Goal: Task Accomplishment & Management: Complete application form

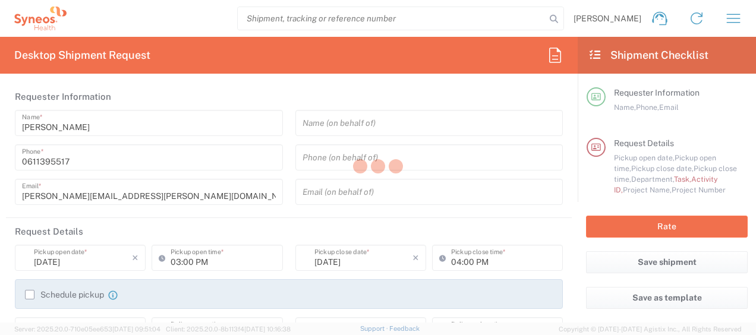
type input "[GEOGRAPHIC_DATA]"
type input "4510"
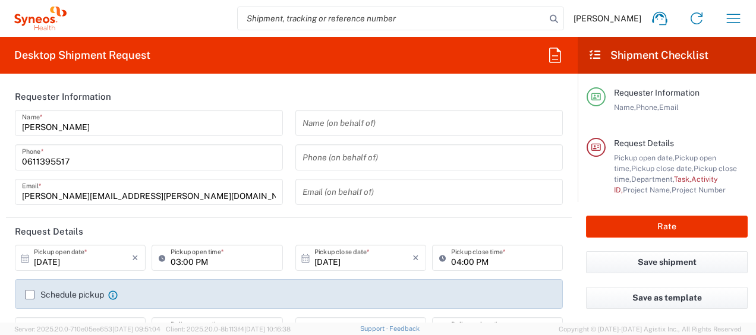
type input "Syneos Health France SARL"
click at [732, 22] on icon "button" at bounding box center [733, 18] width 14 height 9
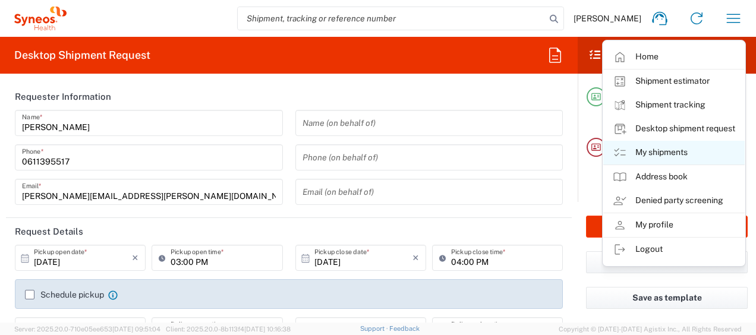
click at [633, 147] on link "My shipments" at bounding box center [673, 153] width 141 height 24
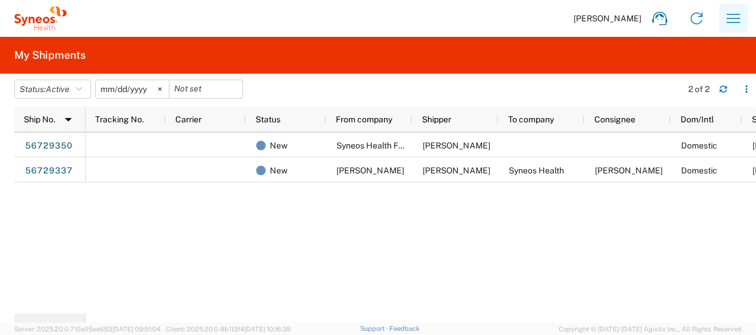
click at [726, 27] on icon "button" at bounding box center [732, 18] width 19 height 19
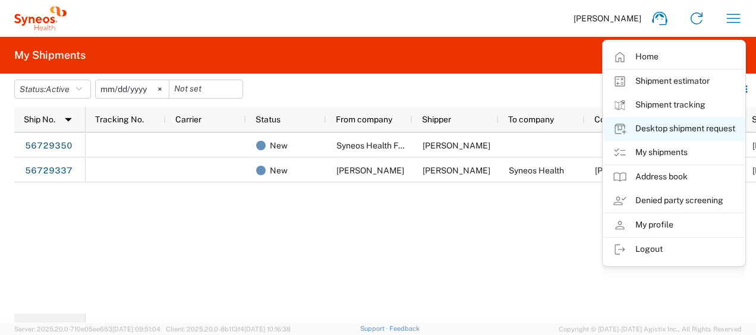
click at [670, 125] on link "Desktop shipment request" at bounding box center [673, 129] width 141 height 24
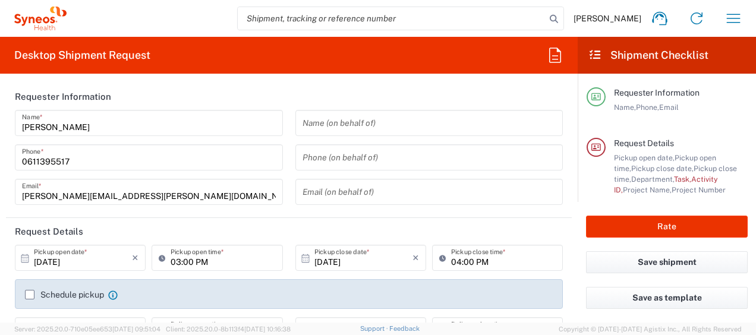
type input "4510"
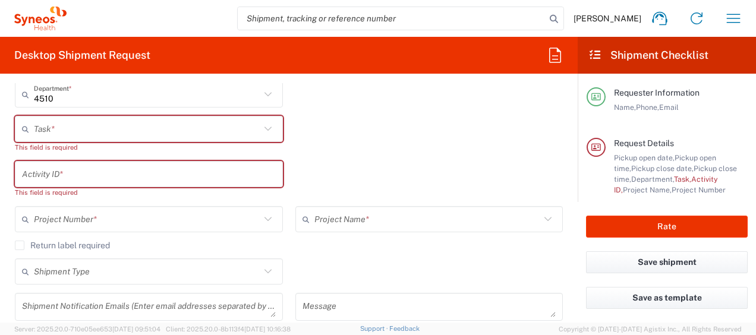
scroll to position [271, 0]
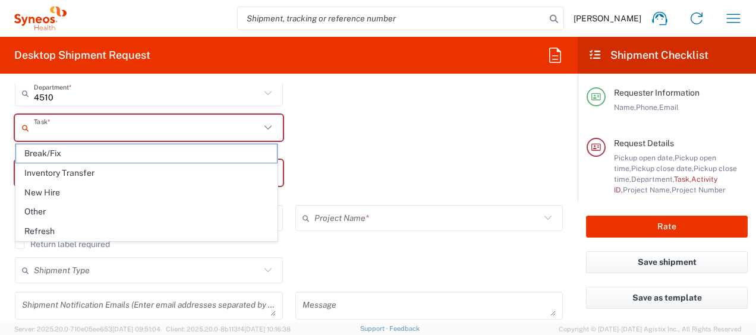
click at [77, 130] on input "text" at bounding box center [147, 128] width 226 height 21
click at [438, 170] on div "Activity ID * This field is required" at bounding box center [289, 182] width 560 height 45
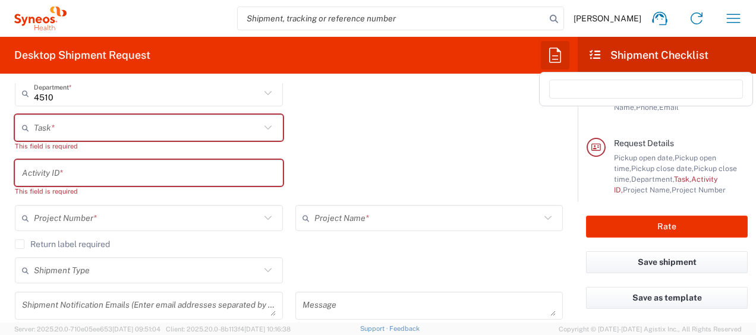
click at [549, 56] on icon "button" at bounding box center [555, 55] width 12 height 15
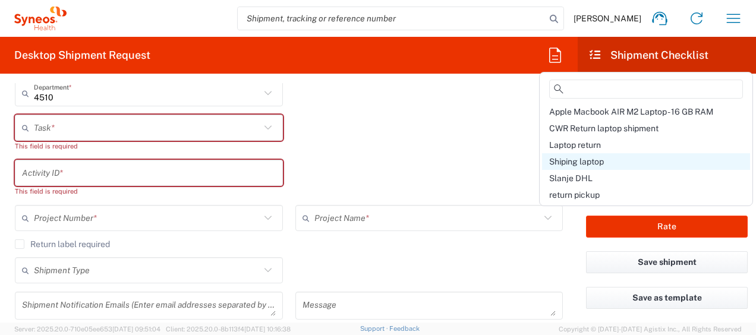
click at [578, 164] on span "Shiping laptop" at bounding box center [576, 162] width 55 height 10
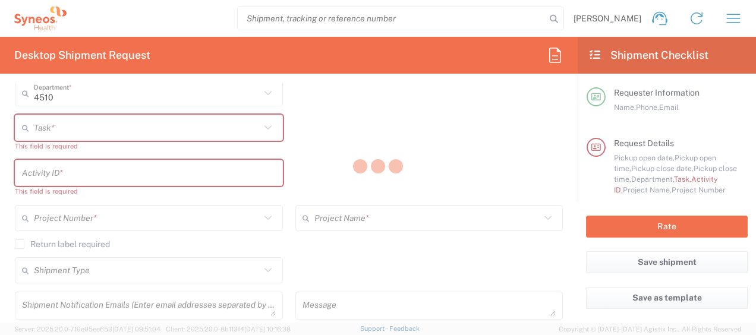
type input "01:00 PM"
type input "Break/Fix"
type input "a220688"
type textarea "[PERSON_NAME][EMAIL_ADDRESS][PERSON_NAME][DOMAIN_NAME]"
type input "Syneos Health France SARL"
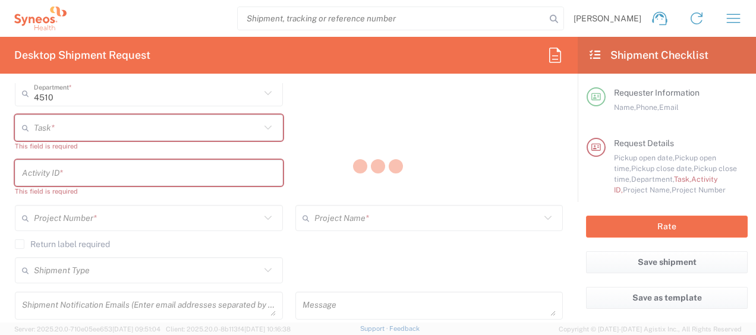
type input "[STREET_ADDRESS][PERSON_NAME]"
type input "5th Floor"
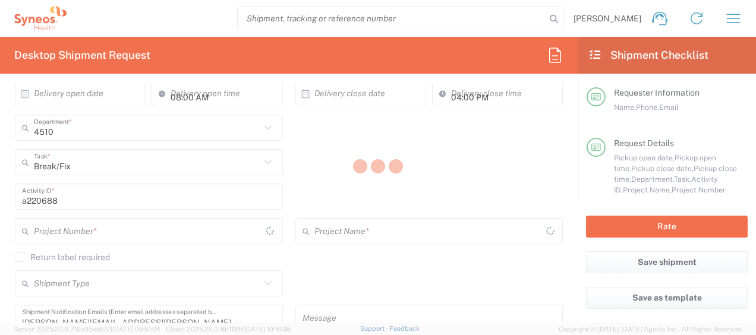
type input "4510 DEPARTMENTAL EXPENSE"
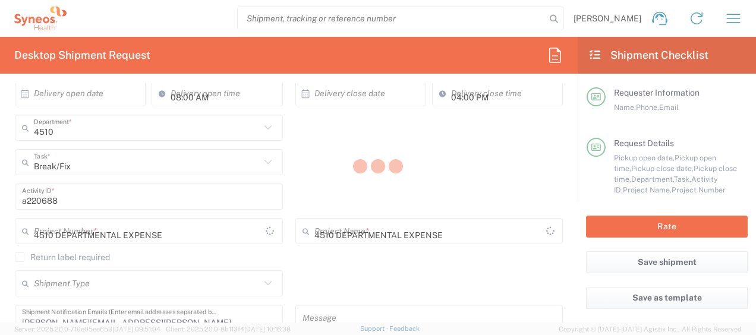
type input "Large Box"
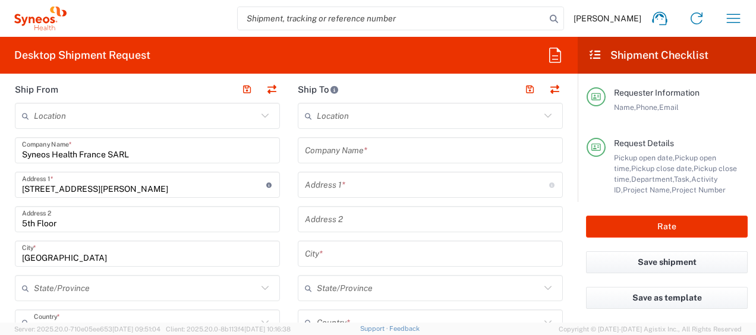
scroll to position [541, 0]
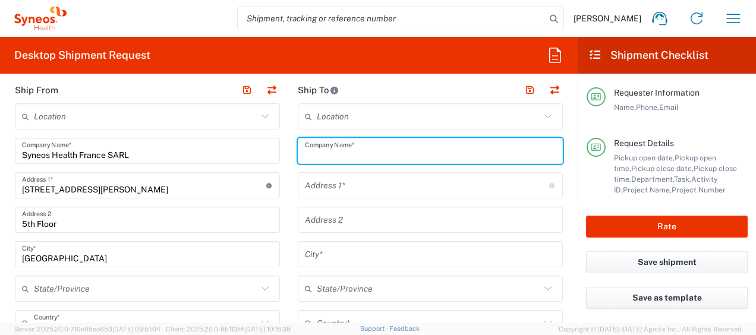
click at [309, 150] on input "text" at bounding box center [430, 151] width 251 height 21
paste input "[PERSON_NAME]"
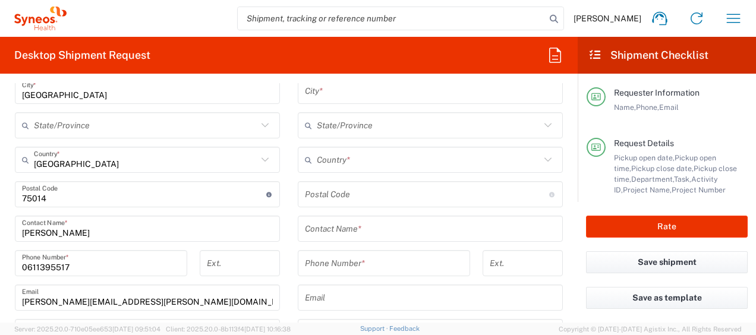
scroll to position [704, 0]
type input "[PERSON_NAME]"
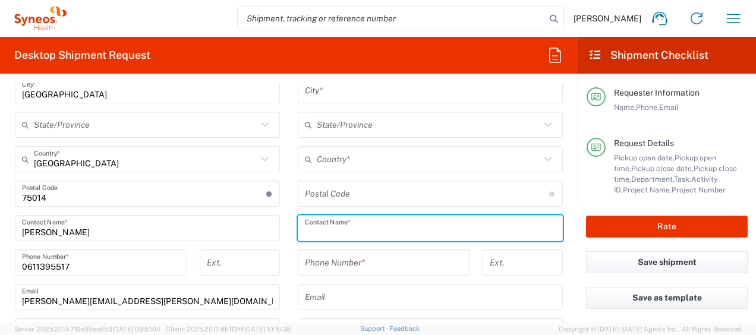
click at [342, 229] on input "text" at bounding box center [430, 228] width 251 height 21
paste input "[PERSON_NAME]"
type input "[PERSON_NAME]"
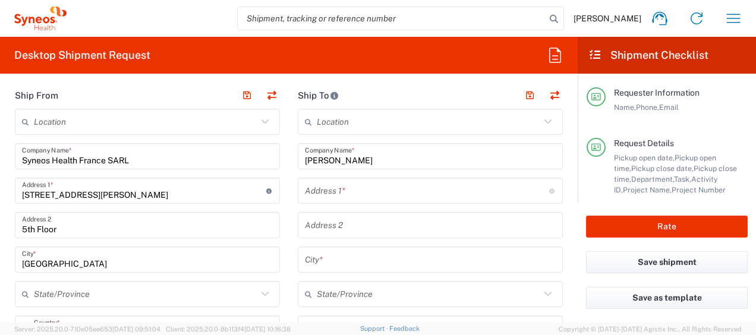
scroll to position [534, 0]
click at [342, 198] on input "text" at bounding box center [427, 192] width 244 height 21
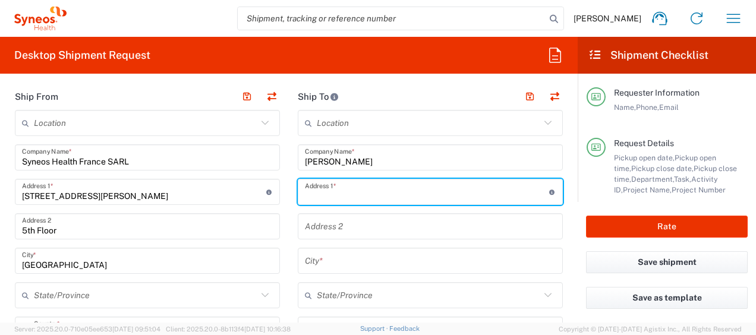
paste input "[STREET_ADDRESS][PERSON_NAME]"
type input "[STREET_ADDRESS][PERSON_NAME]"
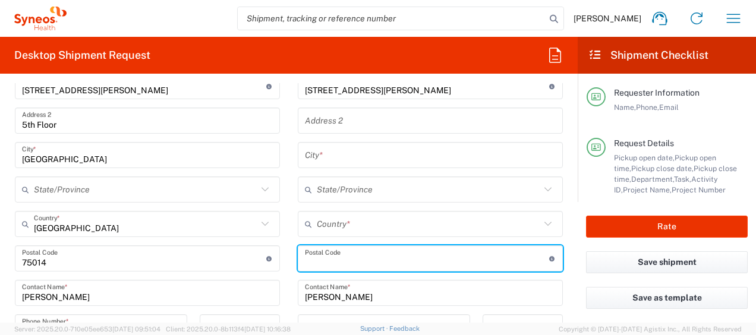
click at [330, 263] on input "undefined" at bounding box center [427, 258] width 244 height 21
paste input "40026"
type input "40026"
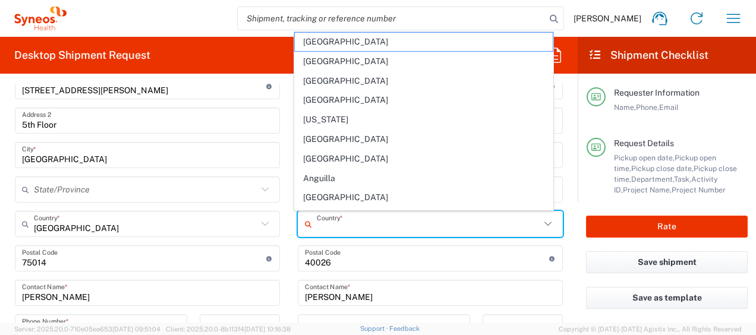
click at [337, 232] on input "text" at bounding box center [428, 224] width 223 height 21
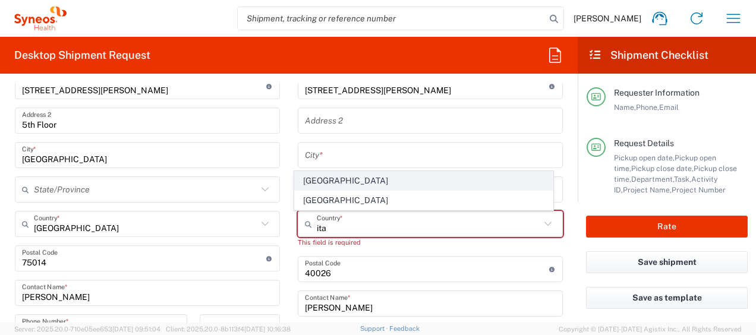
click at [323, 186] on span "[GEOGRAPHIC_DATA]" at bounding box center [424, 181] width 258 height 18
type input "[GEOGRAPHIC_DATA]"
type input "Sender/Shipper"
type input "Delivery Duty Paid"
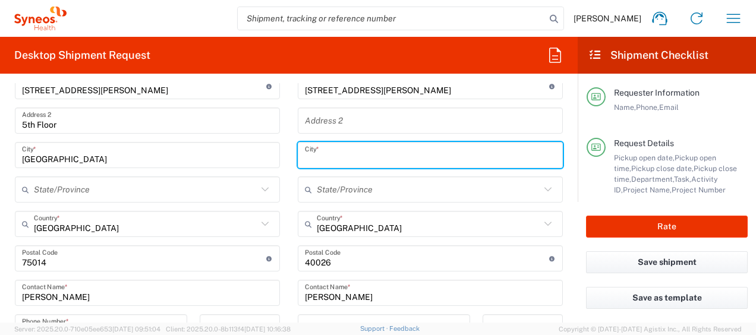
click at [324, 153] on input "text" at bounding box center [430, 155] width 251 height 21
paste input "Imola"
type input "Imola"
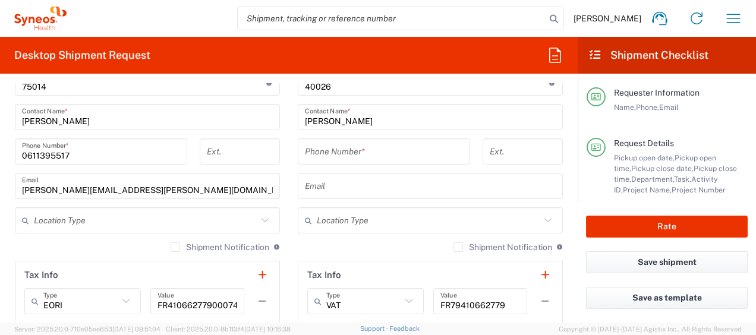
scroll to position [826, 0]
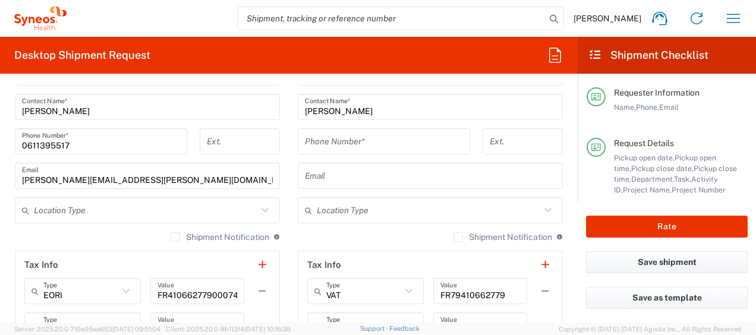
click at [334, 146] on input "tel" at bounding box center [384, 141] width 158 height 21
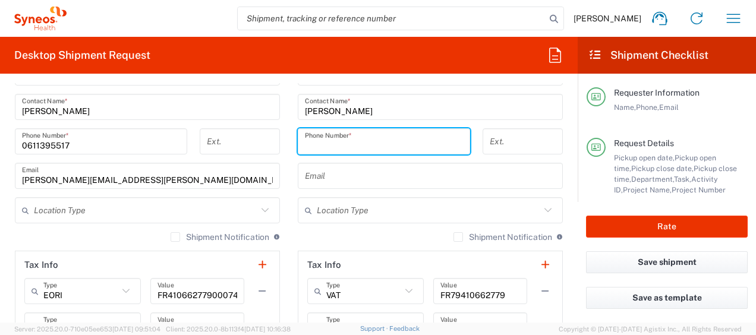
paste input "[PHONE_NUMBER]"
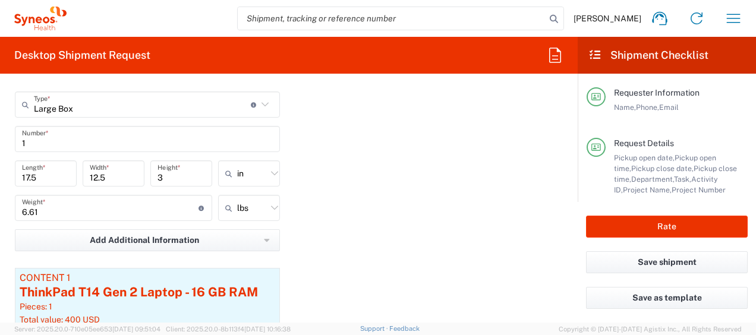
scroll to position [1219, 0]
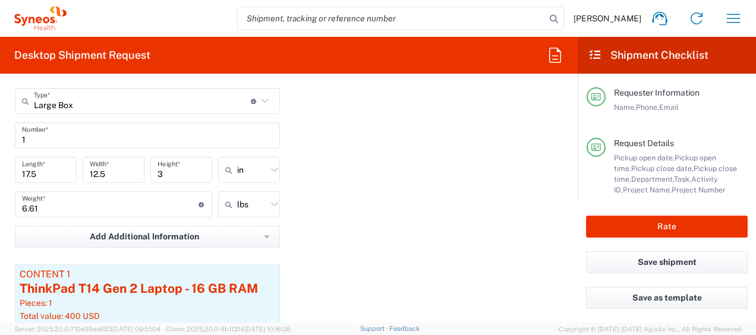
type input "[PHONE_NUMBER]"
click at [248, 167] on input "text" at bounding box center [252, 169] width 30 height 19
click at [259, 212] on span "cm" at bounding box center [245, 215] width 58 height 18
type input "44.45"
type input "31.75"
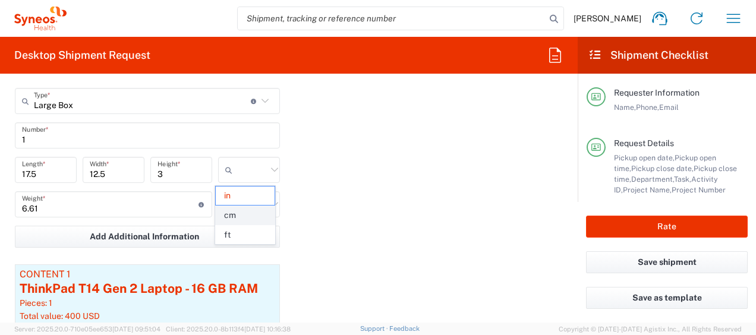
type input "7.62"
type input "cm"
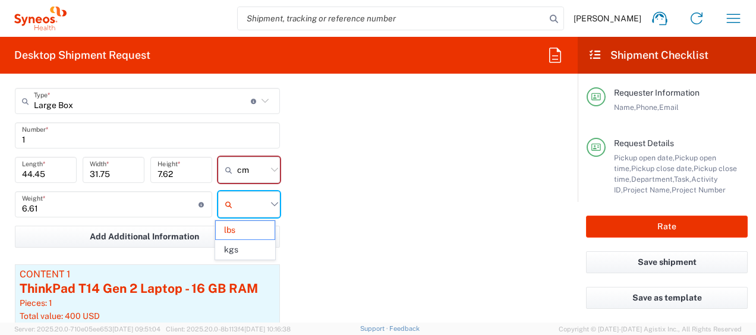
click at [259, 207] on input "text" at bounding box center [252, 204] width 30 height 19
click at [262, 249] on span "kgs" at bounding box center [245, 250] width 58 height 18
type input "3"
type input "kgs"
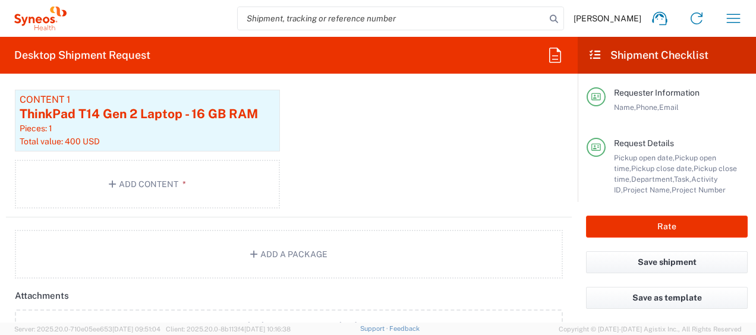
scroll to position [1397, 0]
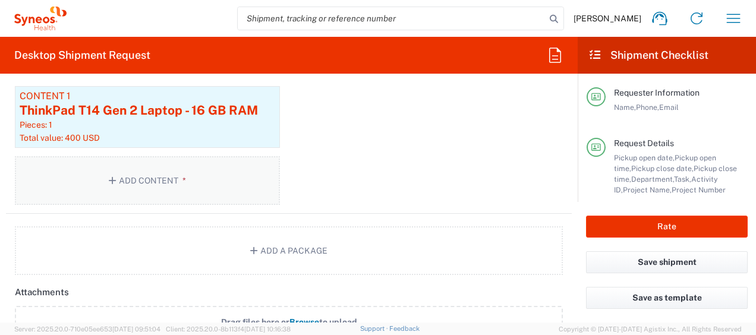
click at [181, 170] on button "Add Content *" at bounding box center [147, 180] width 265 height 49
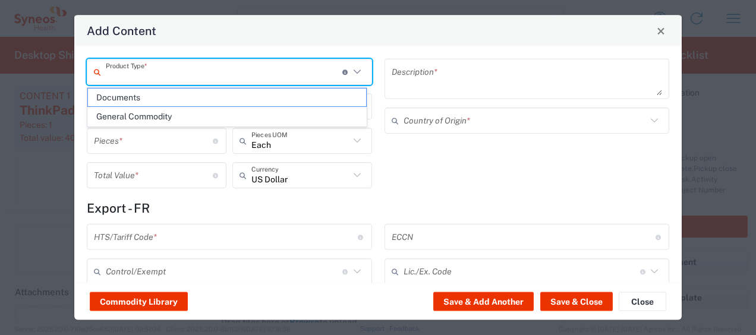
click at [153, 74] on input "text" at bounding box center [224, 71] width 236 height 21
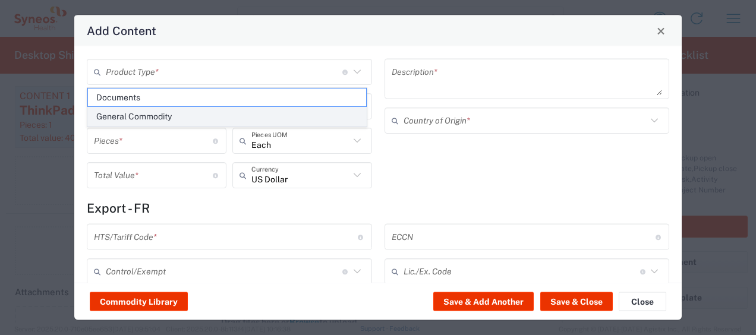
click at [162, 115] on span "General Commodity" at bounding box center [227, 117] width 278 height 18
type input "General Commodity"
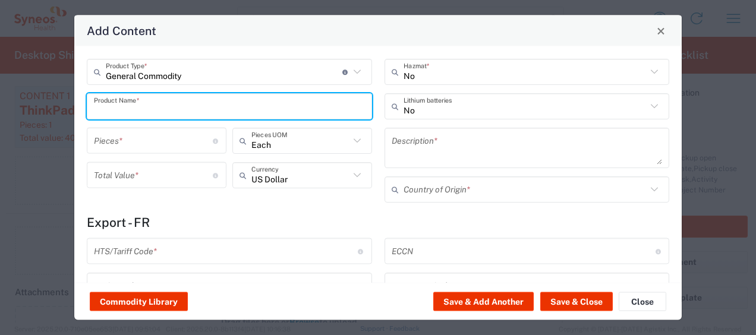
click at [149, 110] on input "text" at bounding box center [229, 106] width 271 height 21
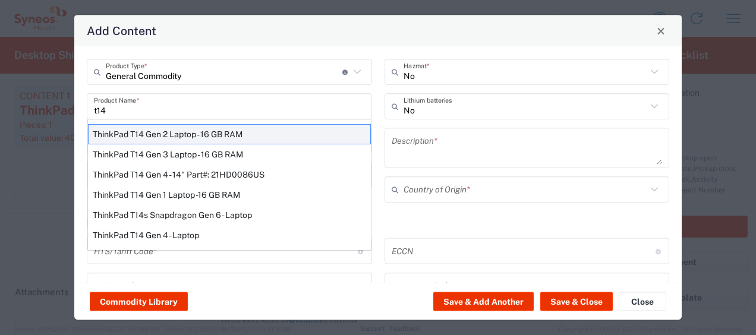
click at [157, 137] on div "ThinkPad T14 Gen 2 Laptop - 16 GB RAM" at bounding box center [229, 134] width 283 height 20
type input "ThinkPad T14 Gen 2 Laptop - 16 GB RAM"
type input "1"
type textarea "Intel Core i7-1156G7 vProÂ® Processor - 14"- 16 GB RAM - 512 GB SSD"
type input "[GEOGRAPHIC_DATA]"
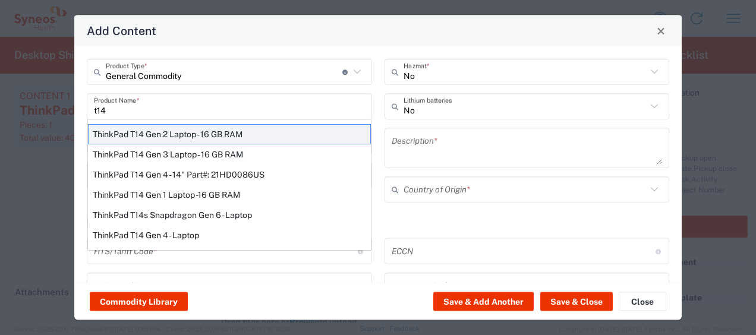
type input "8471300100"
type input "BIS"
type input "5A992.c"
type input "Yes"
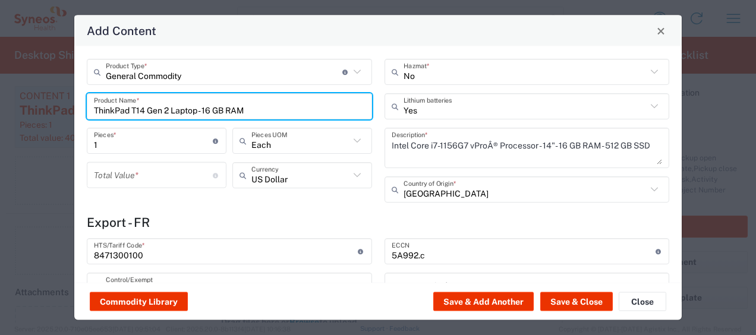
type input "NLR - No License Required"
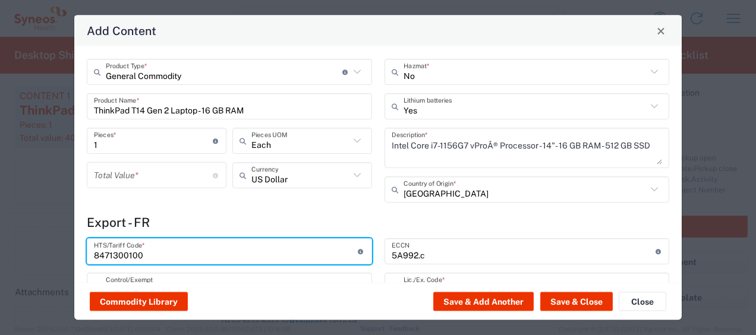
drag, startPoint x: 169, startPoint y: 254, endPoint x: 10, endPoint y: 206, distance: 166.3
click at [10, 206] on div "Add Content General Commodity Product Type * Document: Paper document generated…" at bounding box center [378, 167] width 756 height 335
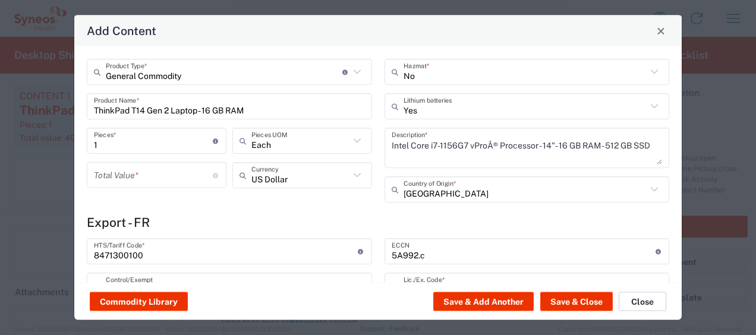
click at [630, 300] on button "Close" at bounding box center [642, 301] width 48 height 19
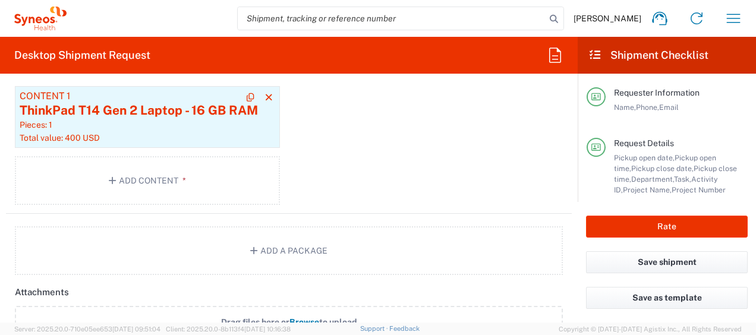
click at [188, 136] on div "Total value: 400 USD" at bounding box center [147, 137] width 255 height 11
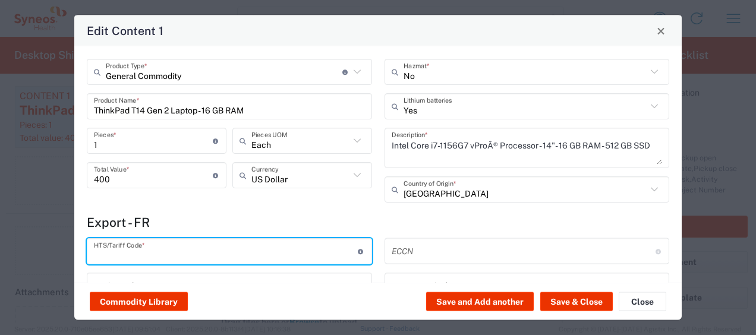
click at [157, 252] on input "text" at bounding box center [226, 251] width 264 height 21
paste input "8471300100"
type input "8471300100"
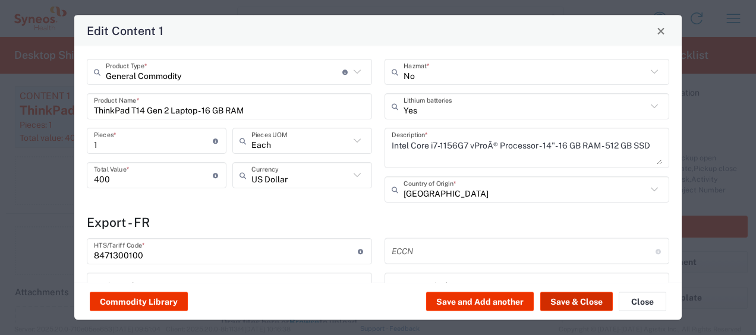
click at [587, 304] on button "Save & Close" at bounding box center [576, 301] width 72 height 19
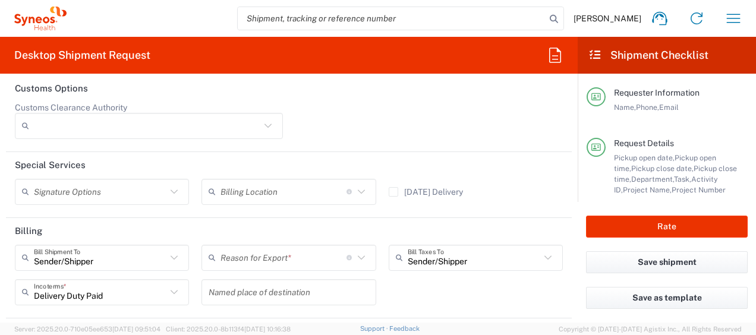
scroll to position [1776, 0]
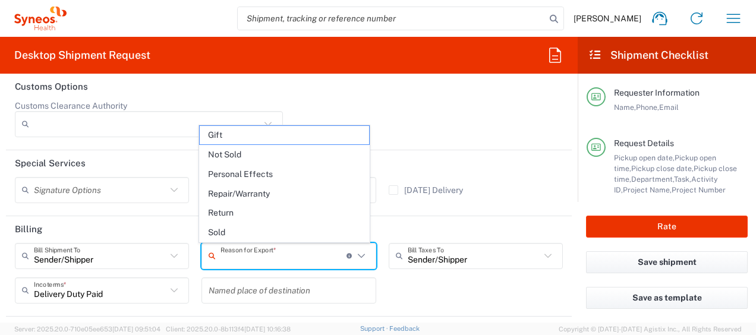
click at [312, 251] on input "text" at bounding box center [283, 255] width 126 height 21
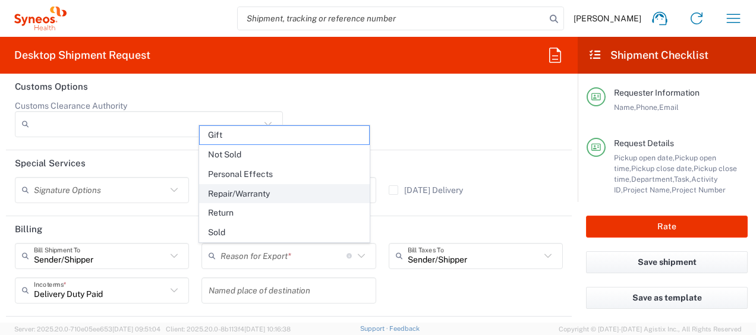
click at [289, 194] on span "Repair/Warranty" at bounding box center [284, 194] width 169 height 18
type input "Repair/Warranty"
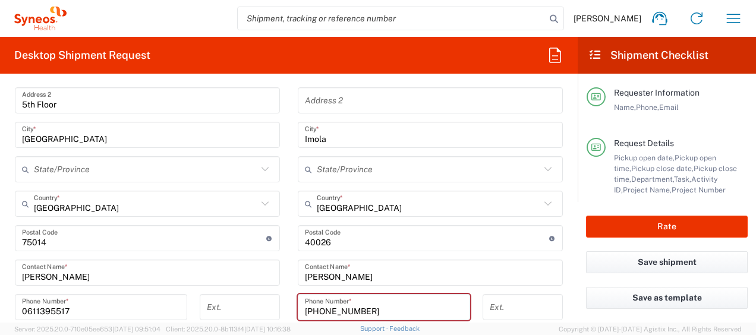
scroll to position [662, 0]
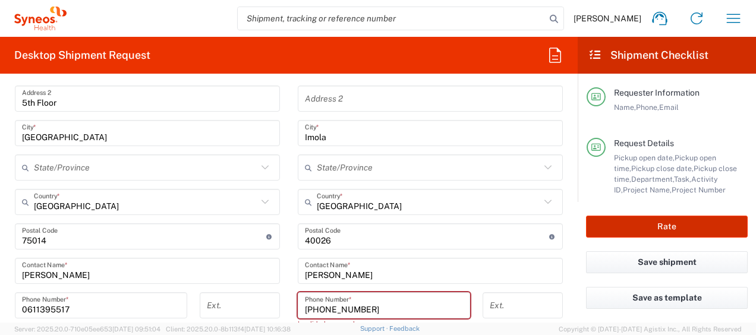
click at [658, 223] on button "Rate" at bounding box center [667, 227] width 162 height 22
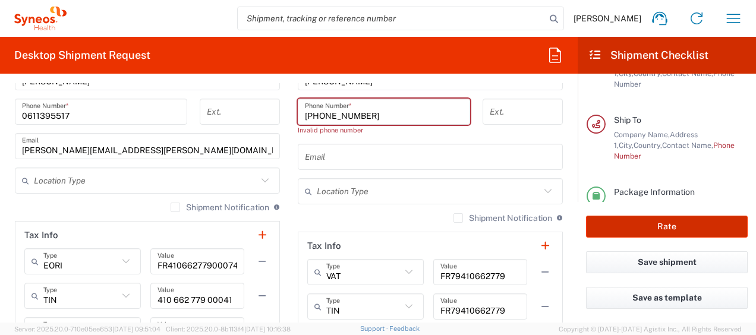
scroll to position [856, 0]
click at [373, 122] on div "[PHONE_NUMBER] Phone Number *" at bounding box center [384, 111] width 172 height 26
click at [320, 116] on input "[PHONE_NUMBER]" at bounding box center [384, 111] width 158 height 21
click at [388, 147] on input "text" at bounding box center [430, 156] width 251 height 21
click at [377, 130] on div "Invalid phone number" at bounding box center [384, 129] width 172 height 11
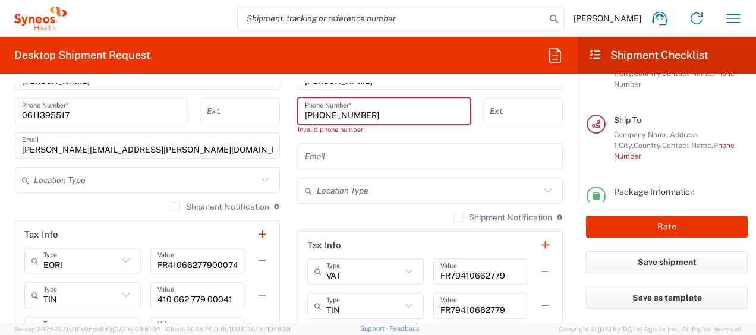
click at [400, 114] on input "[PHONE_NUMBER]" at bounding box center [384, 111] width 158 height 21
click at [309, 114] on input "[PHONE_NUMBER]" at bounding box center [384, 111] width 158 height 21
click at [309, 113] on input "[PHONE_NUMBER]" at bounding box center [384, 111] width 158 height 21
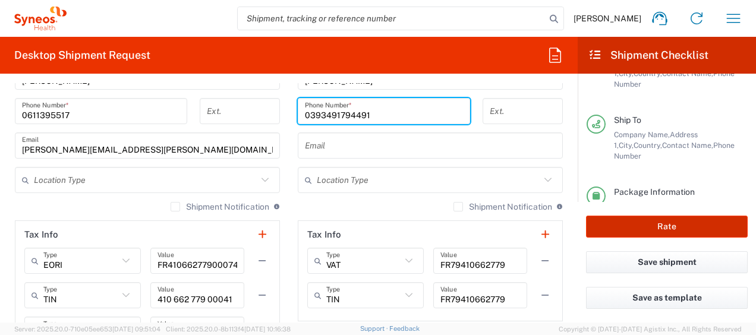
type input "0393491794491"
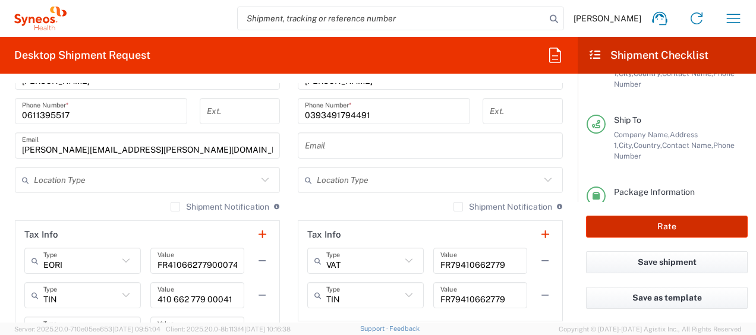
click at [623, 232] on button "Rate" at bounding box center [667, 227] width 162 height 22
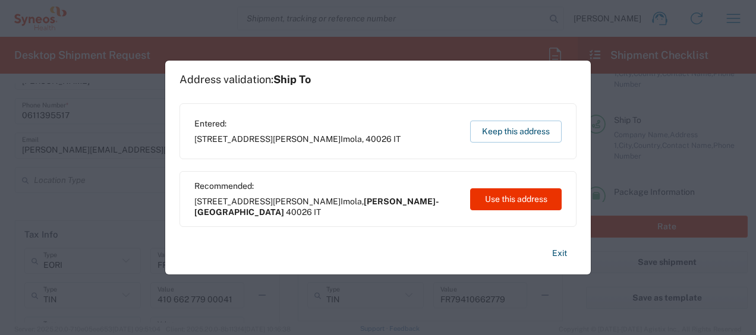
click at [513, 200] on button "Use this address" at bounding box center [515, 199] width 91 height 22
type input "[PERSON_NAME]-[GEOGRAPHIC_DATA]"
type input "[GEOGRAPHIC_DATA]"
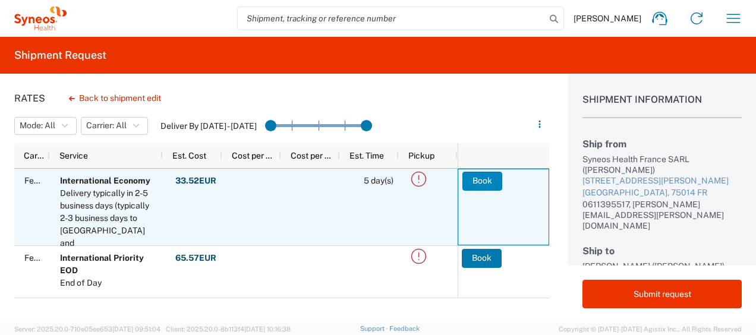
click at [488, 184] on button "Book" at bounding box center [482, 181] width 40 height 19
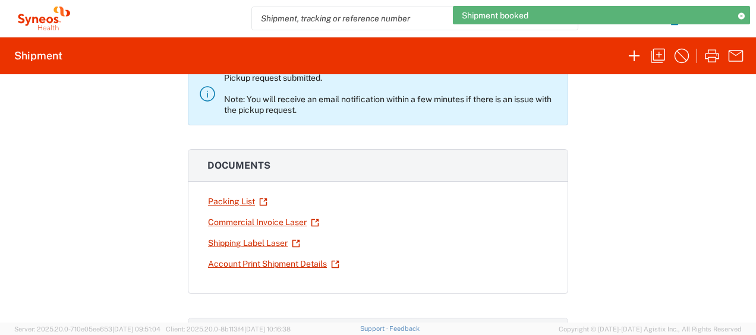
scroll to position [97, 0]
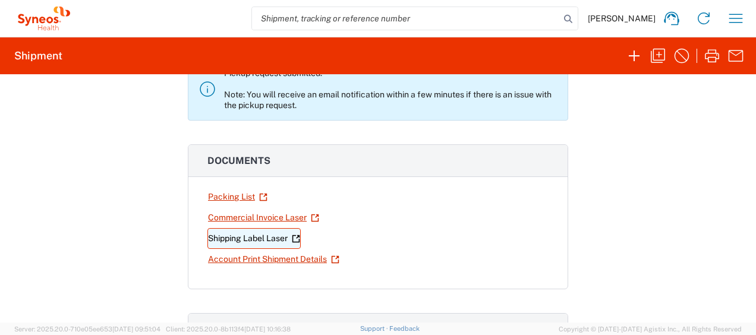
click at [240, 236] on link "Shipping Label Laser" at bounding box center [253, 238] width 93 height 21
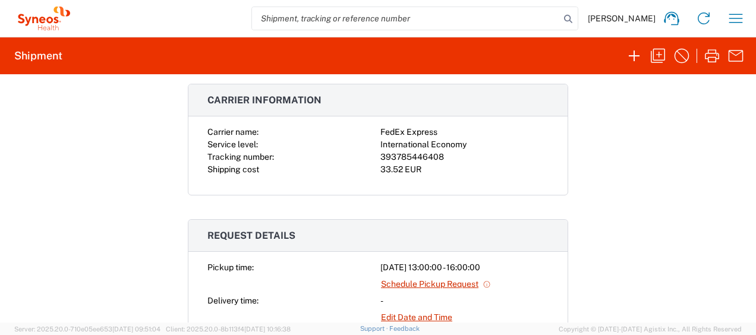
scroll to position [334, 0]
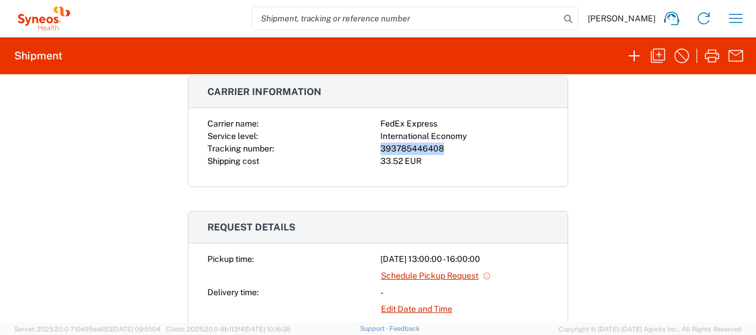
drag, startPoint x: 439, startPoint y: 143, endPoint x: 377, endPoint y: 147, distance: 62.5
click at [380, 147] on div "393785446408" at bounding box center [464, 149] width 168 height 12
copy div "393785446408"
